Goal: Check status: Check status

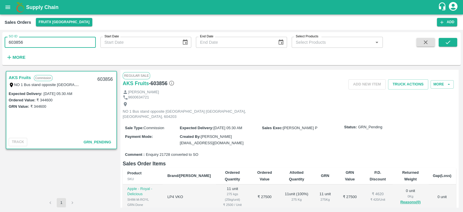
click at [48, 42] on input "603856" at bounding box center [50, 42] width 91 height 11
type input "603569"
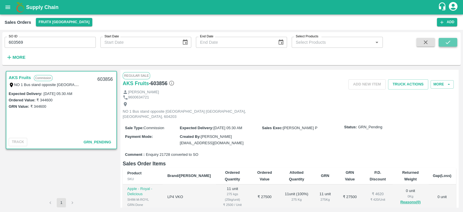
click at [447, 43] on icon "submit" at bounding box center [448, 42] width 6 height 6
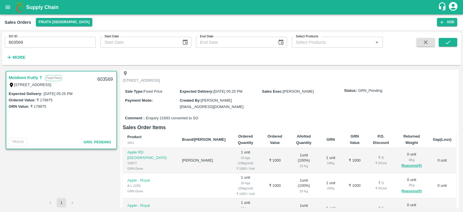
click at [213, 113] on div "Comment : Enquiry 21693 converted to SO" at bounding box center [289, 118] width 333 height 10
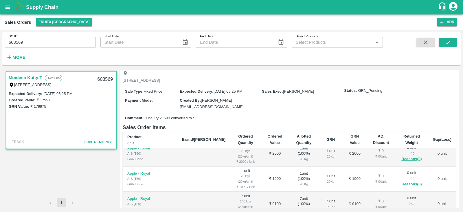
scroll to position [141, 0]
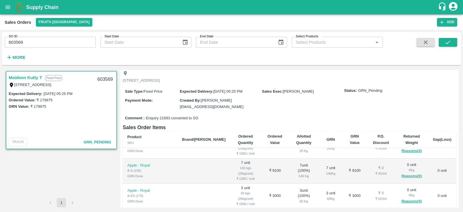
click at [296, 100] on div "Sale Type : Fixed Price Expected Delivery : [DATE] 05:25 PM Sales Exec : [PERSO…" at bounding box center [289, 99] width 333 height 29
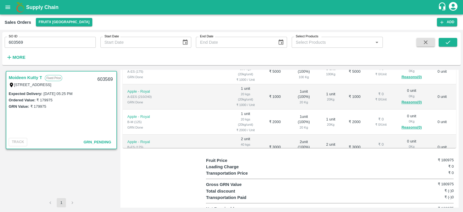
scroll to position [792, 0]
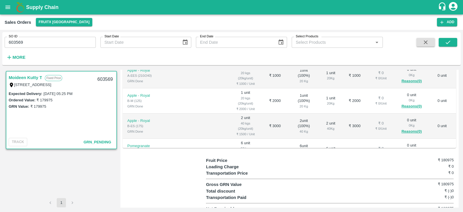
click at [95, 142] on span "GRN_Pending" at bounding box center [98, 142] width 28 height 4
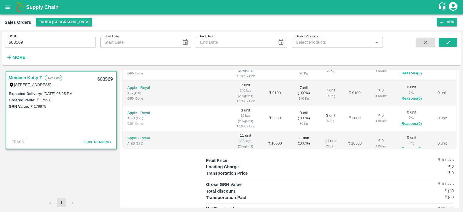
scroll to position [0, 0]
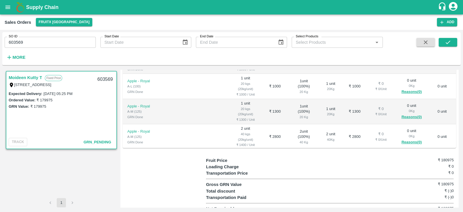
click at [386, 157] on div "Fruit Price ₹ 180975" at bounding box center [330, 160] width 248 height 6
